Goal: Task Accomplishment & Management: Manage account settings

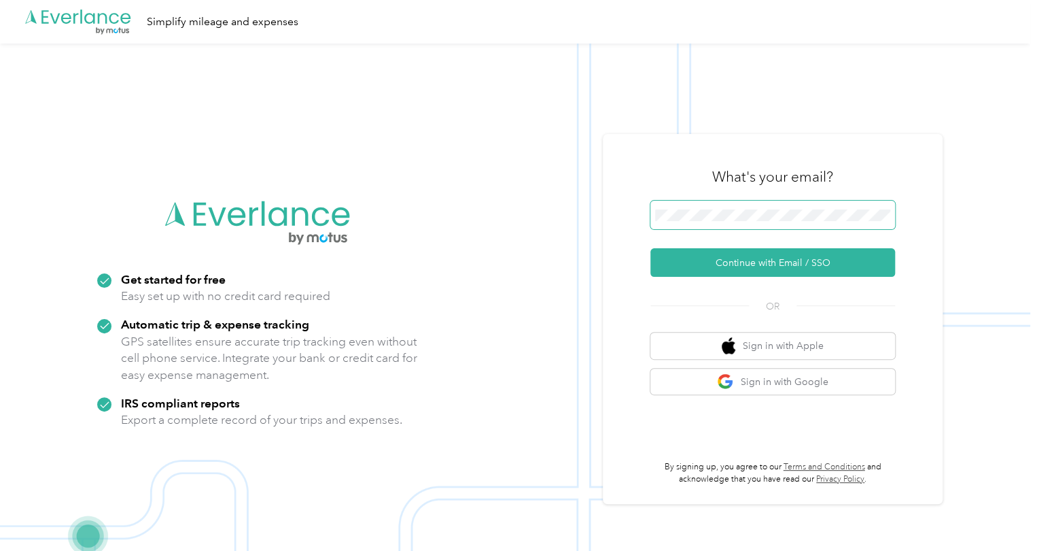
click at [641, 238] on div "What's your email? Continue with Email / SSO OR Sign in with Apple Sign in with…" at bounding box center [773, 319] width 340 height 370
click at [759, 266] on button "Continue with Email / SSO" at bounding box center [773, 262] width 245 height 29
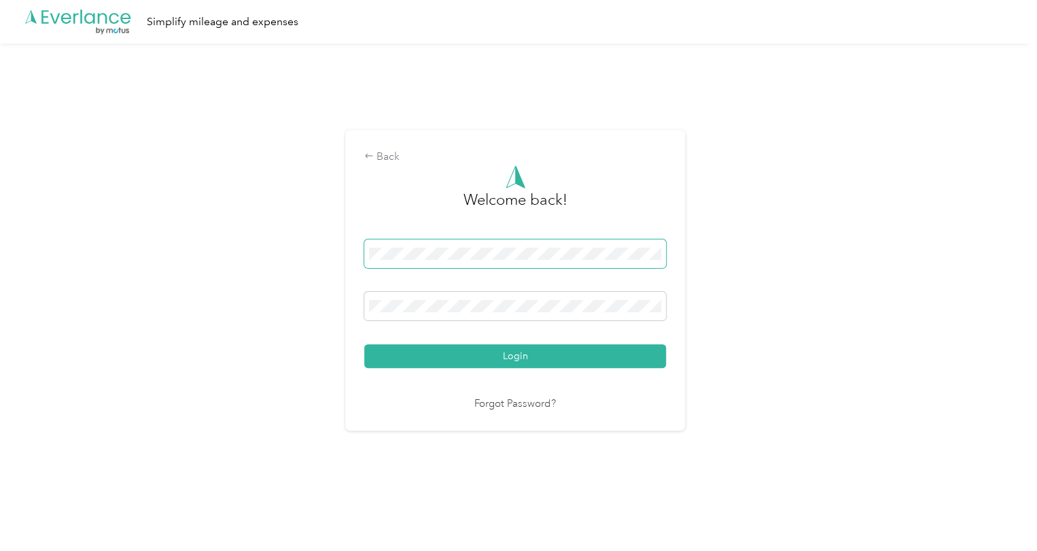
click at [498, 264] on span at bounding box center [515, 253] width 302 height 29
click at [294, 248] on div "Back Welcome back! Login Forgot Password?" at bounding box center [515, 286] width 1031 height 485
click at [498, 360] on button "Login" at bounding box center [515, 356] width 302 height 24
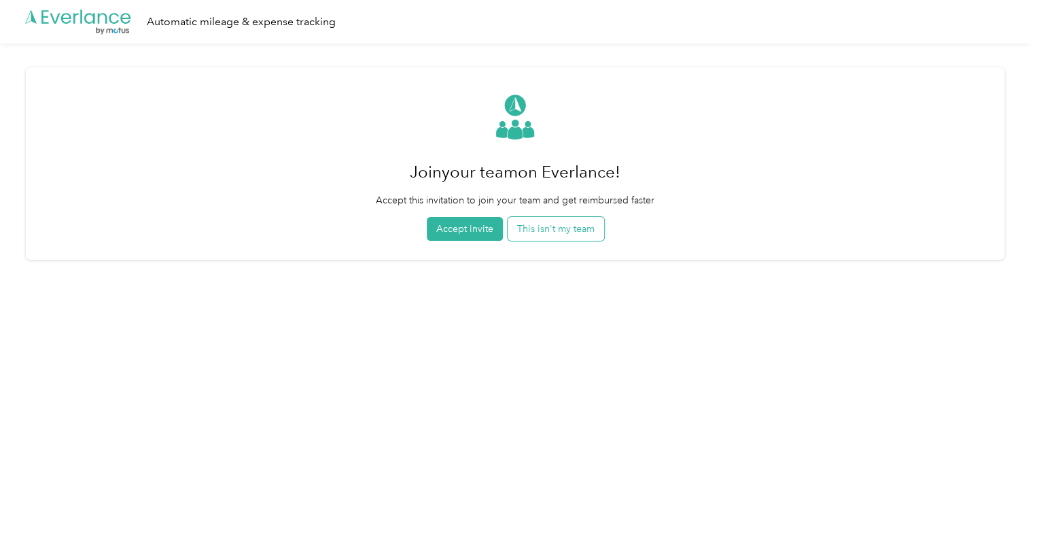
click at [557, 235] on button "This isn't my team" at bounding box center [556, 229] width 97 height 24
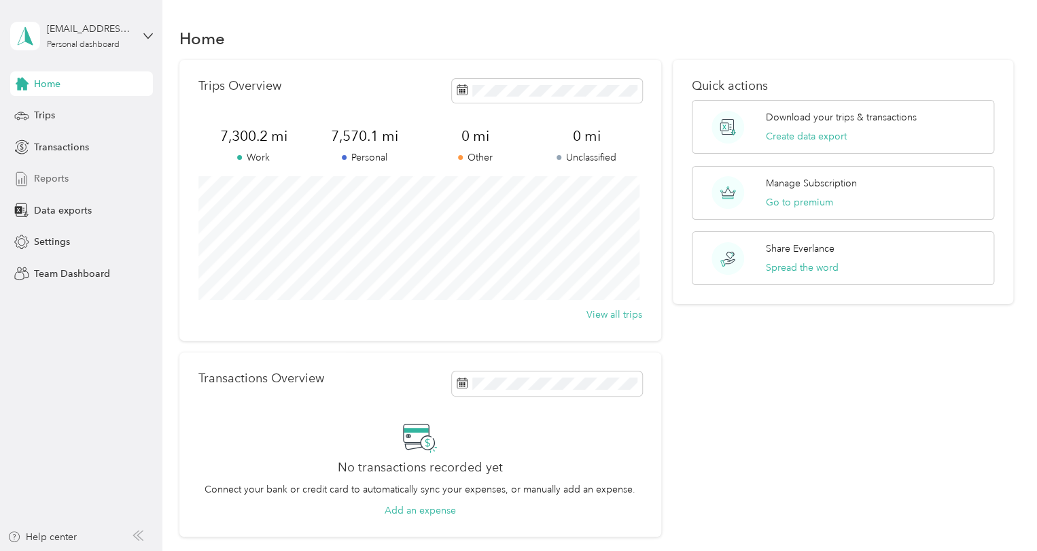
click at [45, 176] on span "Reports" at bounding box center [51, 178] width 35 height 14
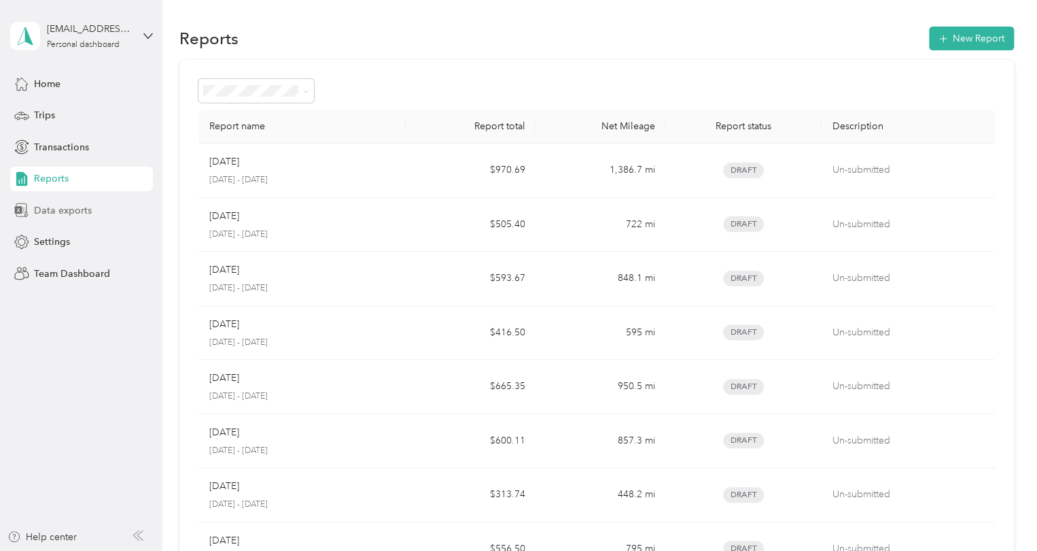
click at [60, 209] on span "Data exports" at bounding box center [63, 210] width 58 height 14
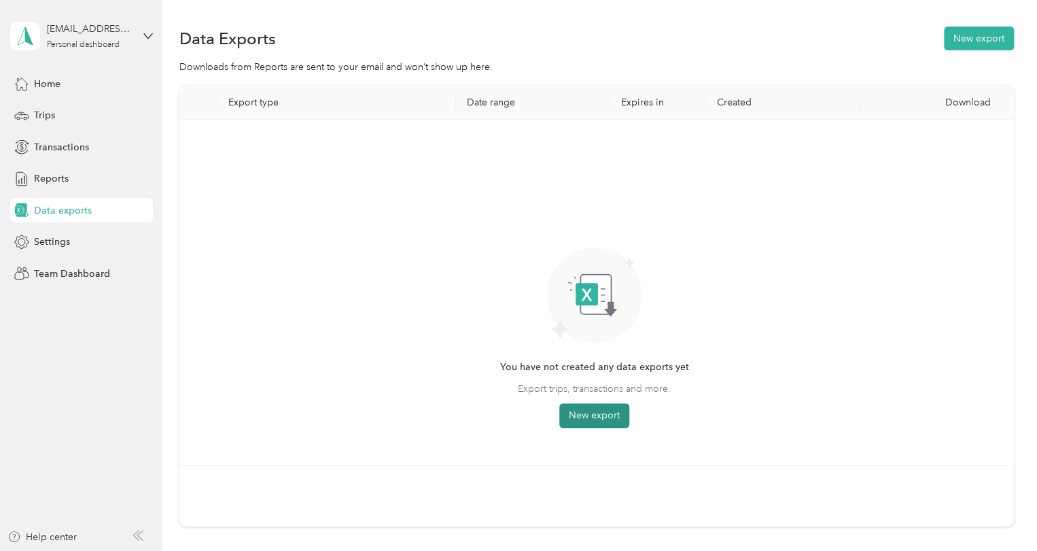
click at [602, 417] on button "New export" at bounding box center [595, 415] width 70 height 24
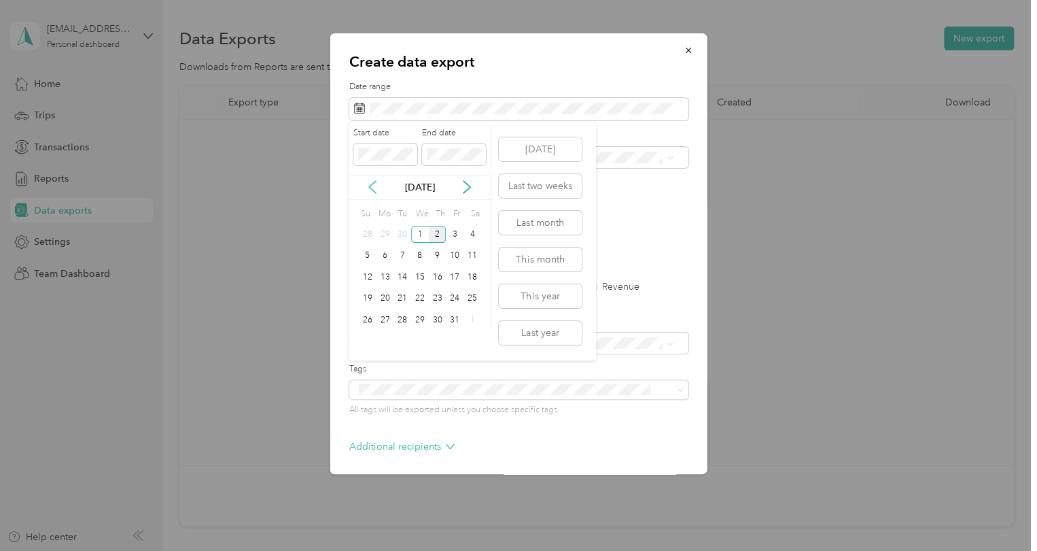
click at [373, 184] on icon at bounding box center [373, 187] width 14 height 14
click at [383, 230] on div "1" at bounding box center [386, 234] width 18 height 17
click at [410, 319] on div "30" at bounding box center [403, 319] width 18 height 17
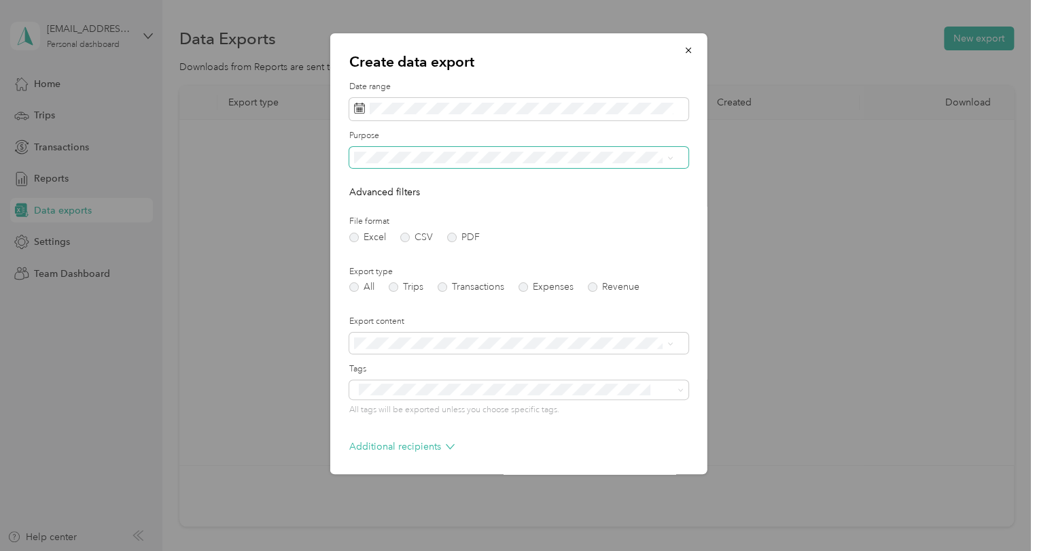
click at [540, 164] on span at bounding box center [518, 158] width 339 height 22
click at [504, 203] on div "Work" at bounding box center [513, 197] width 310 height 14
click at [451, 235] on label "PDF" at bounding box center [463, 238] width 33 height 10
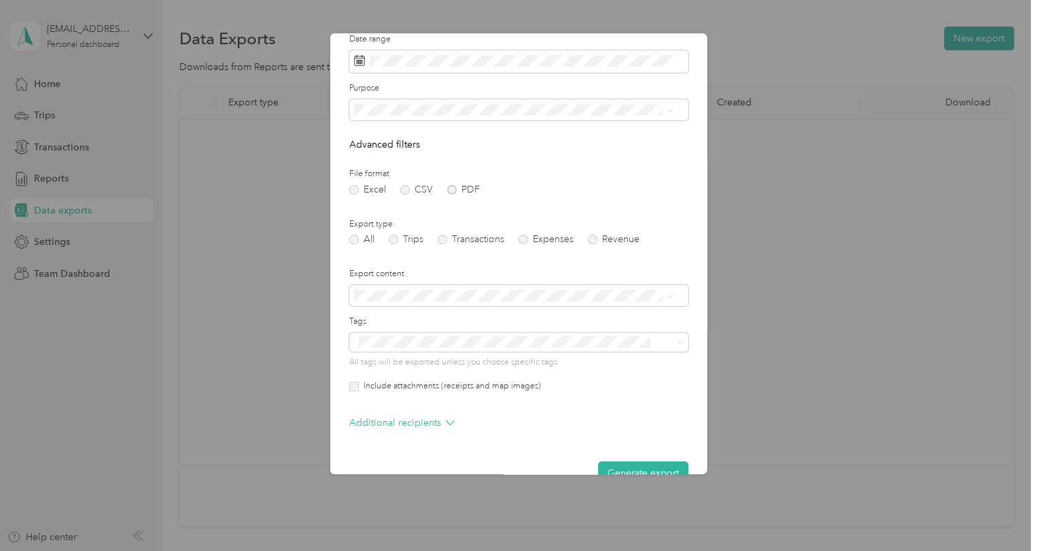
scroll to position [78, 0]
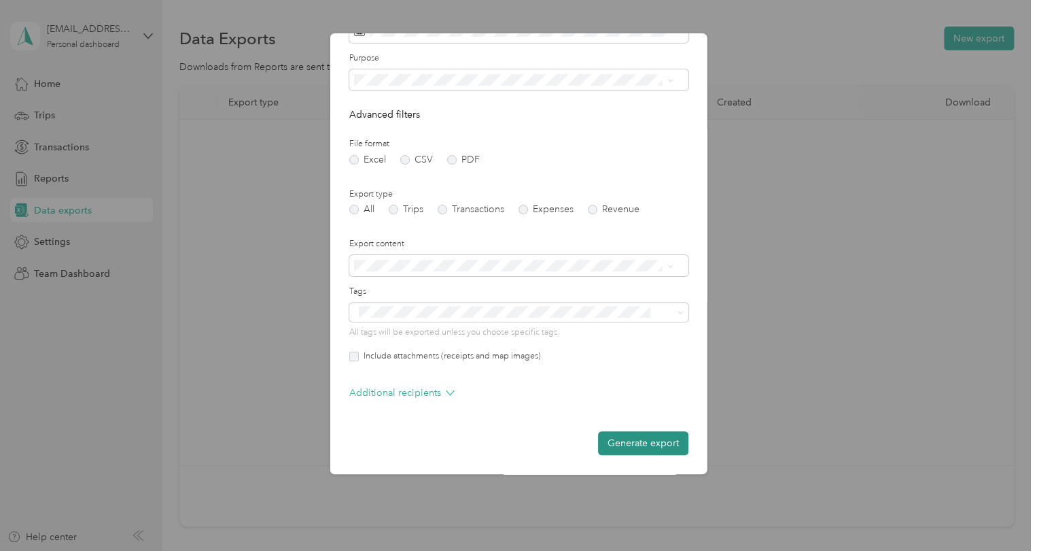
click at [636, 445] on button "Generate export" at bounding box center [643, 443] width 90 height 24
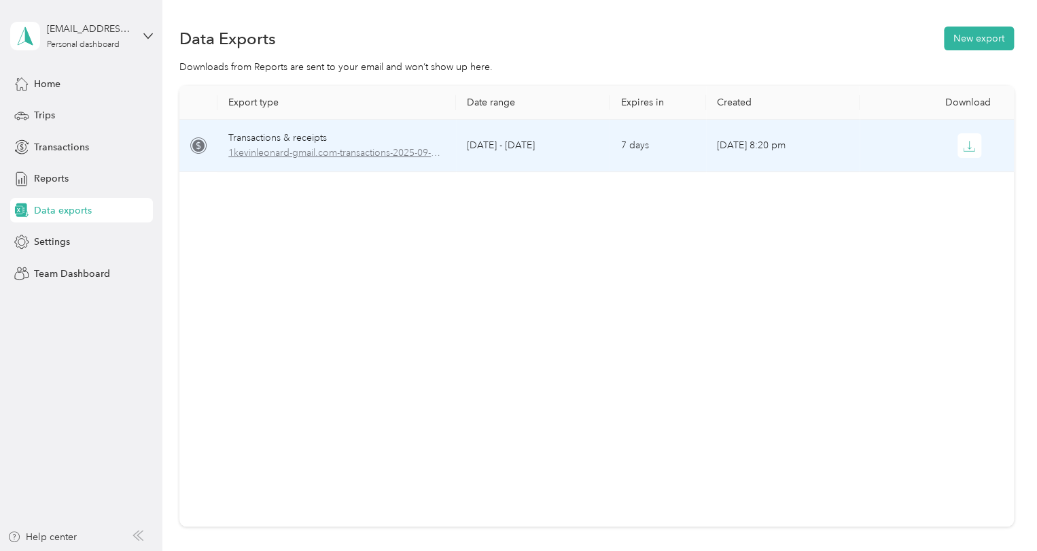
click at [275, 154] on span "1kevinleonard-gmail.com-transactions-2025-09-01-2025-09-30.pdf" at bounding box center [336, 152] width 217 height 15
click at [303, 135] on div "Transactions & receipts" at bounding box center [336, 138] width 217 height 15
click at [299, 148] on span "1kevinleonard-gmail.com-transactions-2025-09-01-2025-09-30.pdf" at bounding box center [336, 152] width 217 height 15
click at [314, 153] on span "1kevinleonard-gmail.com-transactions-2025-09-01-2025-09-30.pdf" at bounding box center [336, 152] width 217 height 15
click at [286, 139] on div "Transactions & receipts" at bounding box center [336, 138] width 217 height 15
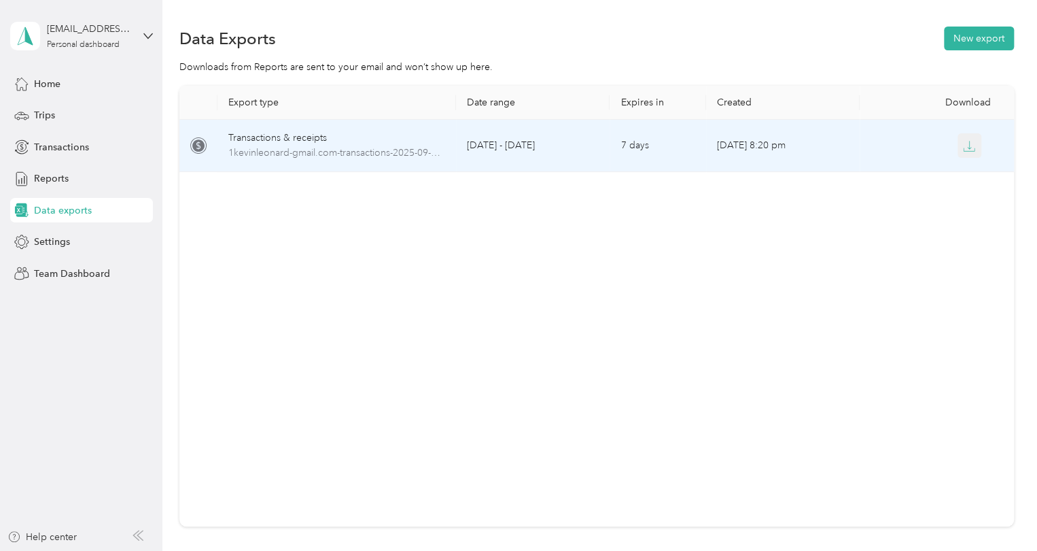
click at [963, 150] on icon "button" at bounding box center [969, 146] width 12 height 12
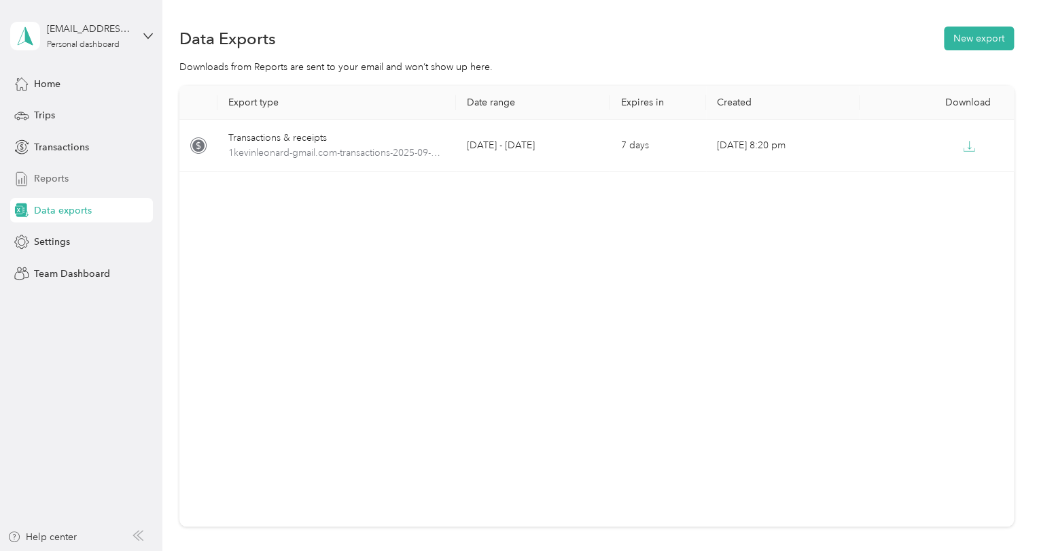
click at [70, 177] on div "Reports" at bounding box center [81, 179] width 143 height 24
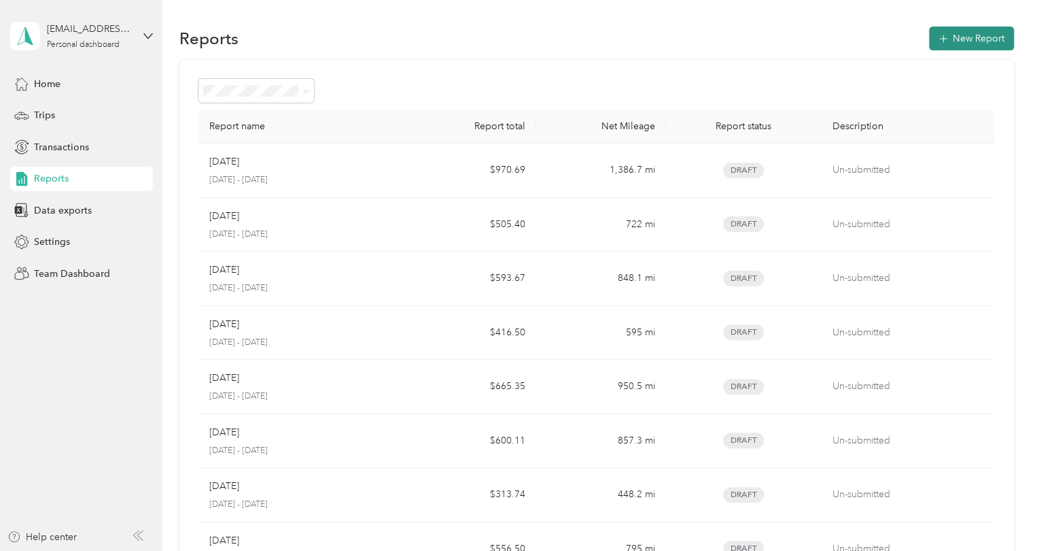
click at [952, 31] on button "New Report" at bounding box center [971, 39] width 85 height 24
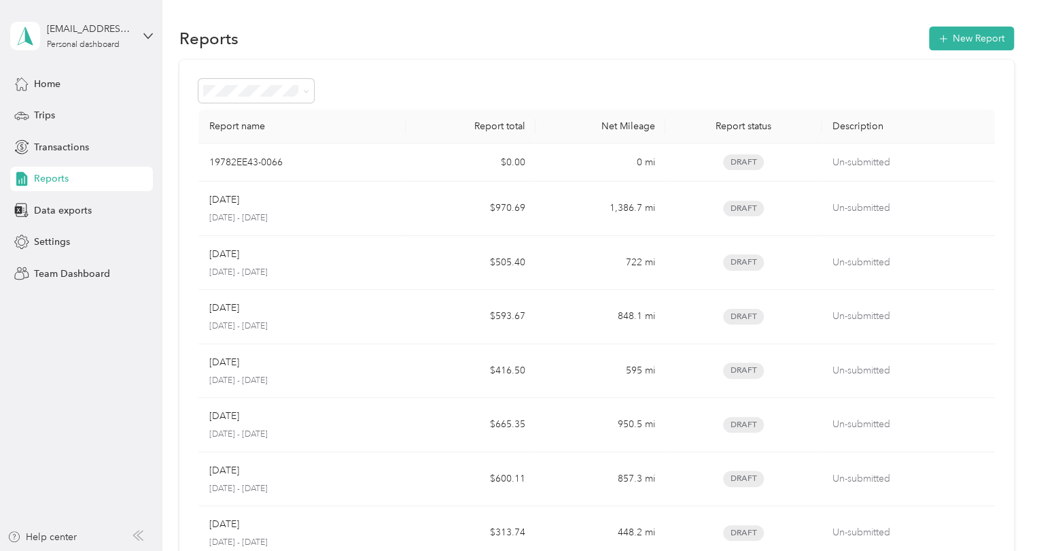
click at [72, 160] on div "Home Trips Transactions Reports Data exports Settings Team Dashboard" at bounding box center [81, 178] width 143 height 214
click at [68, 148] on span "Transactions" at bounding box center [61, 147] width 55 height 14
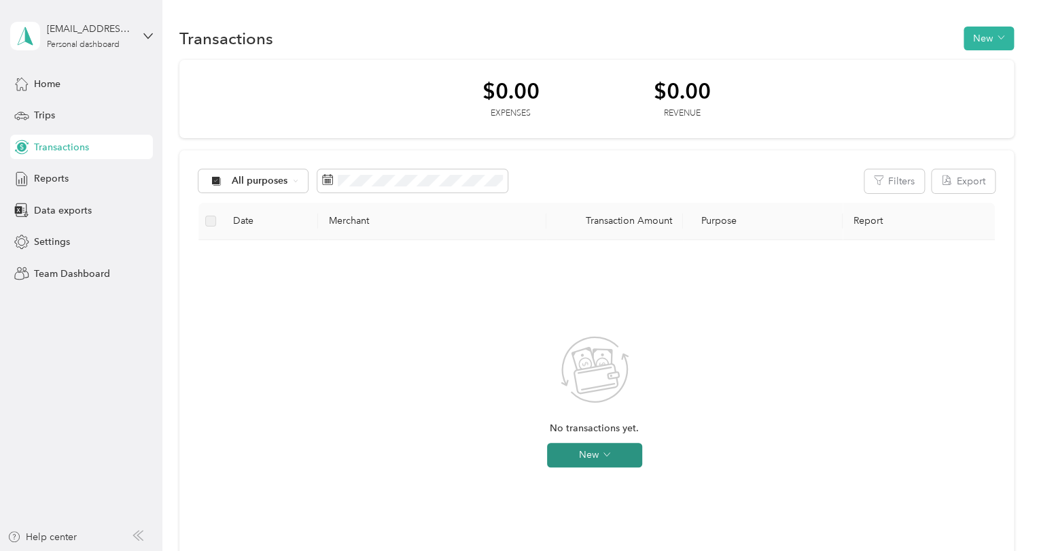
click at [598, 460] on button "New" at bounding box center [594, 455] width 95 height 24
click at [85, 169] on div "Reports" at bounding box center [81, 179] width 143 height 24
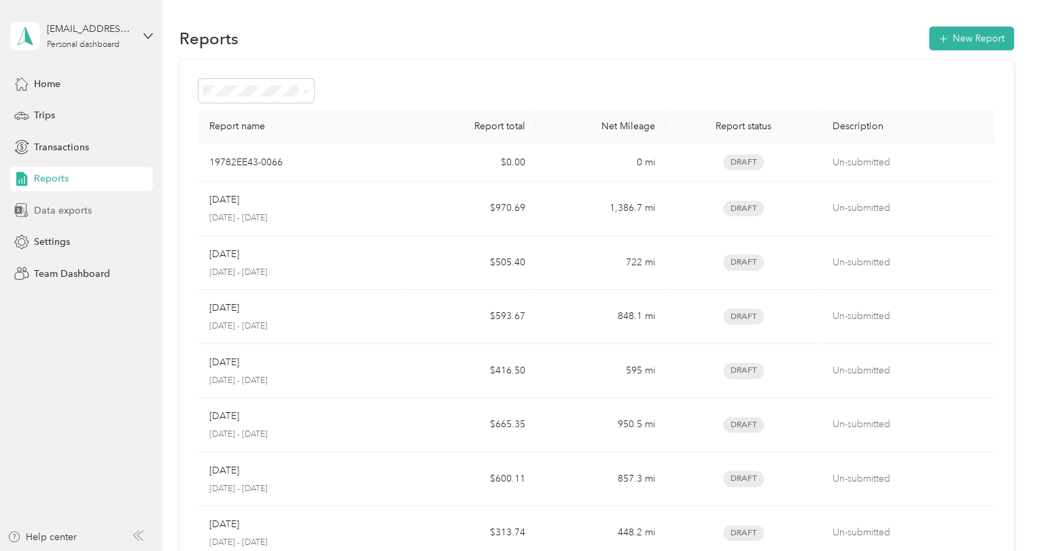
click at [56, 213] on span "Data exports" at bounding box center [63, 210] width 58 height 14
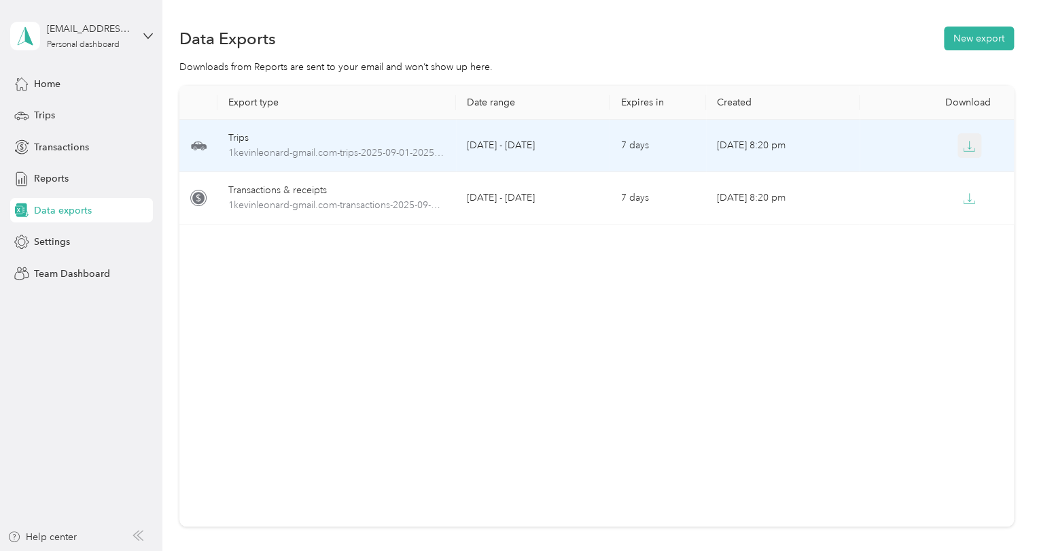
click at [968, 148] on icon "button" at bounding box center [970, 145] width 4 height 8
